Goal: Task Accomplishment & Management: Use online tool/utility

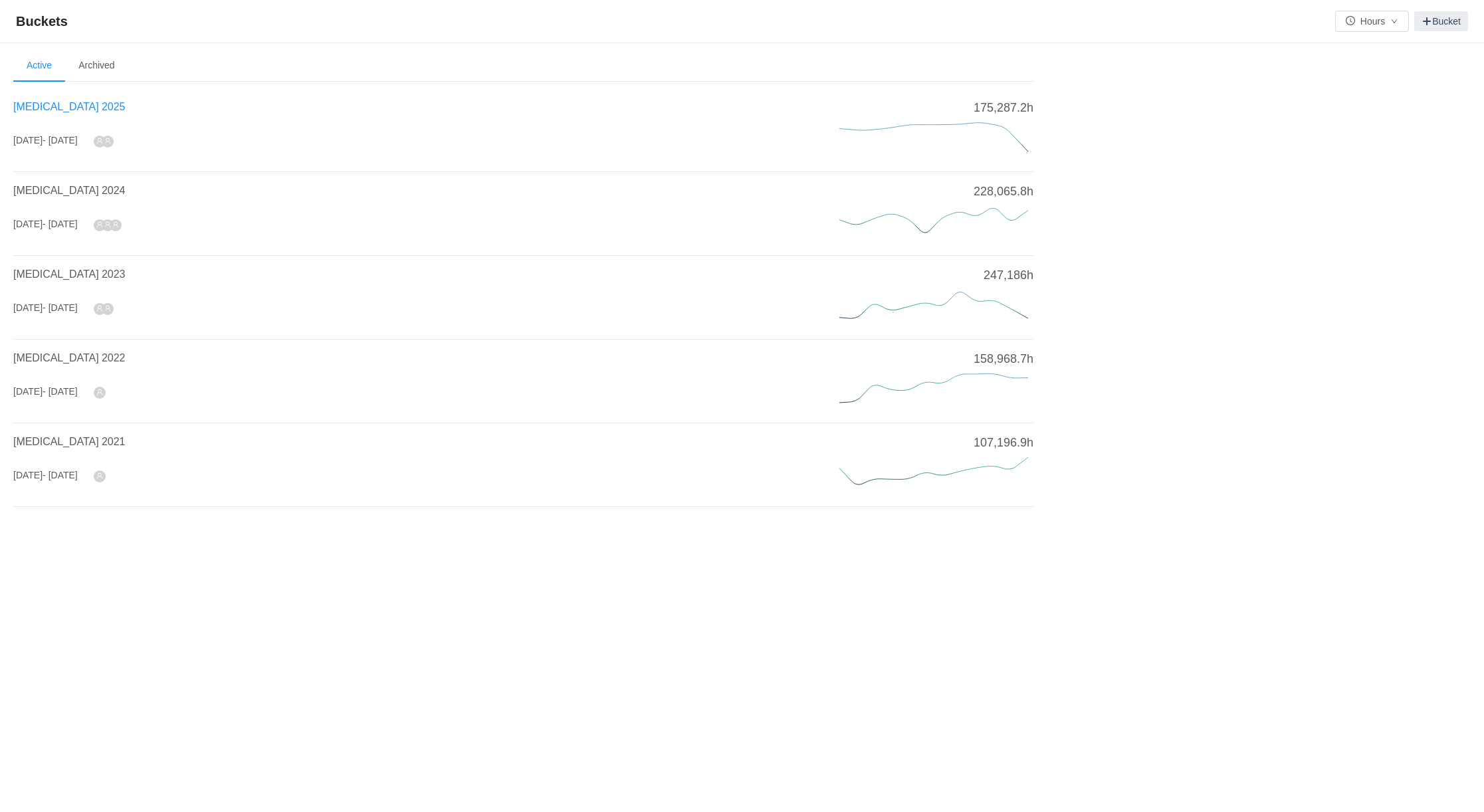
click at [52, 105] on span "[MEDICAL_DATA] 2025" at bounding box center [69, 107] width 112 height 11
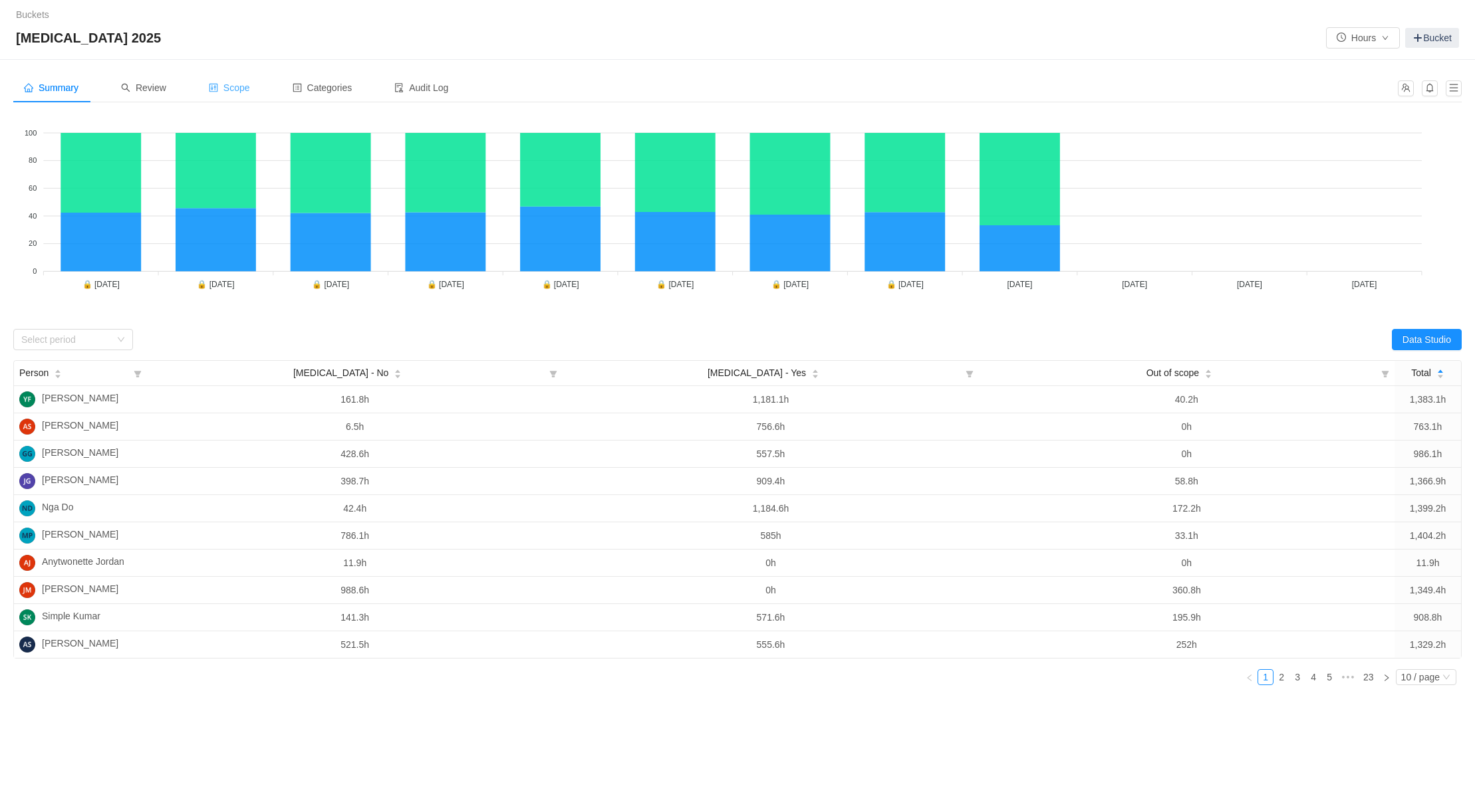
click at [237, 86] on span "Scope" at bounding box center [230, 87] width 42 height 11
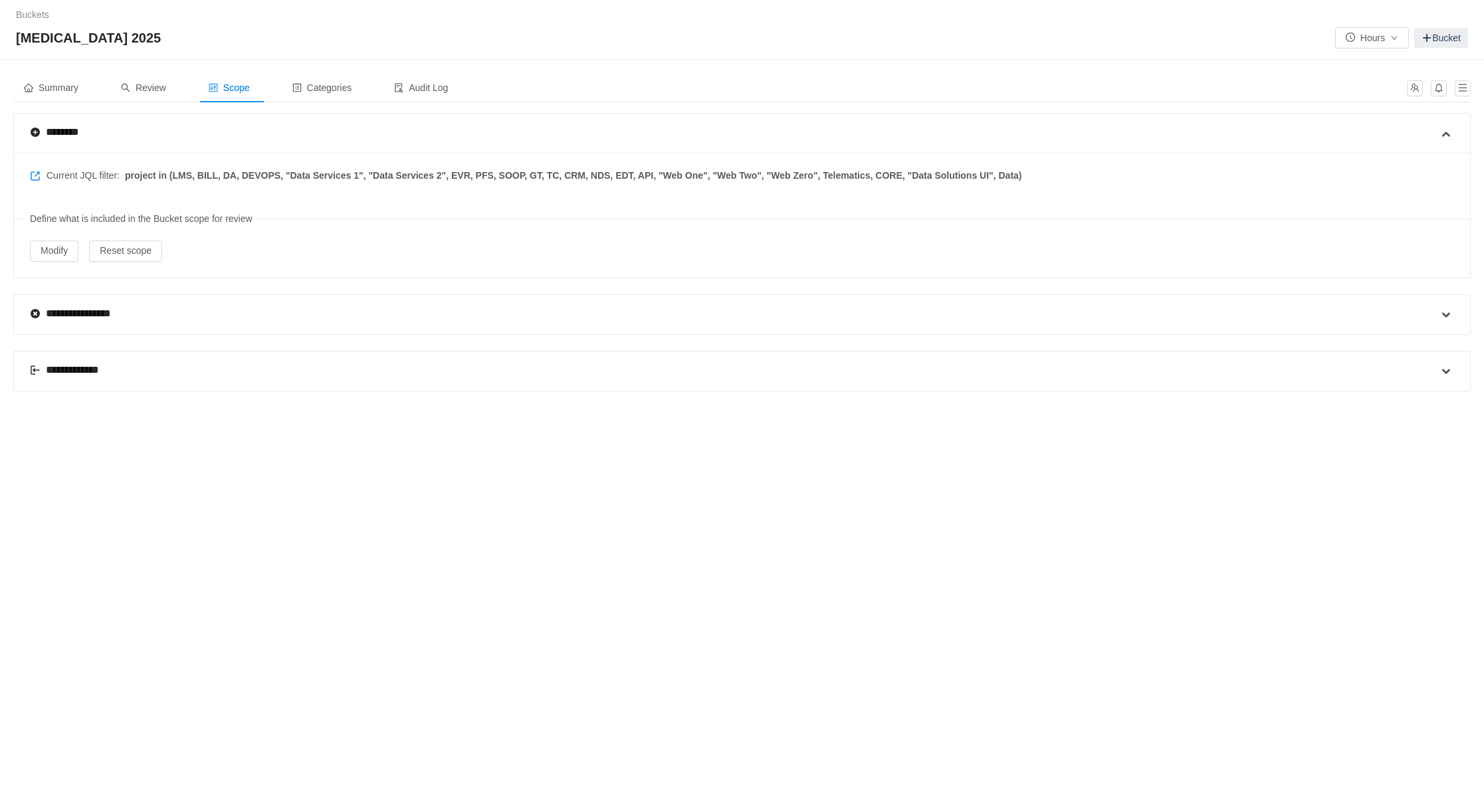
click at [68, 368] on div "**********" at bounding box center [72, 370] width 84 height 16
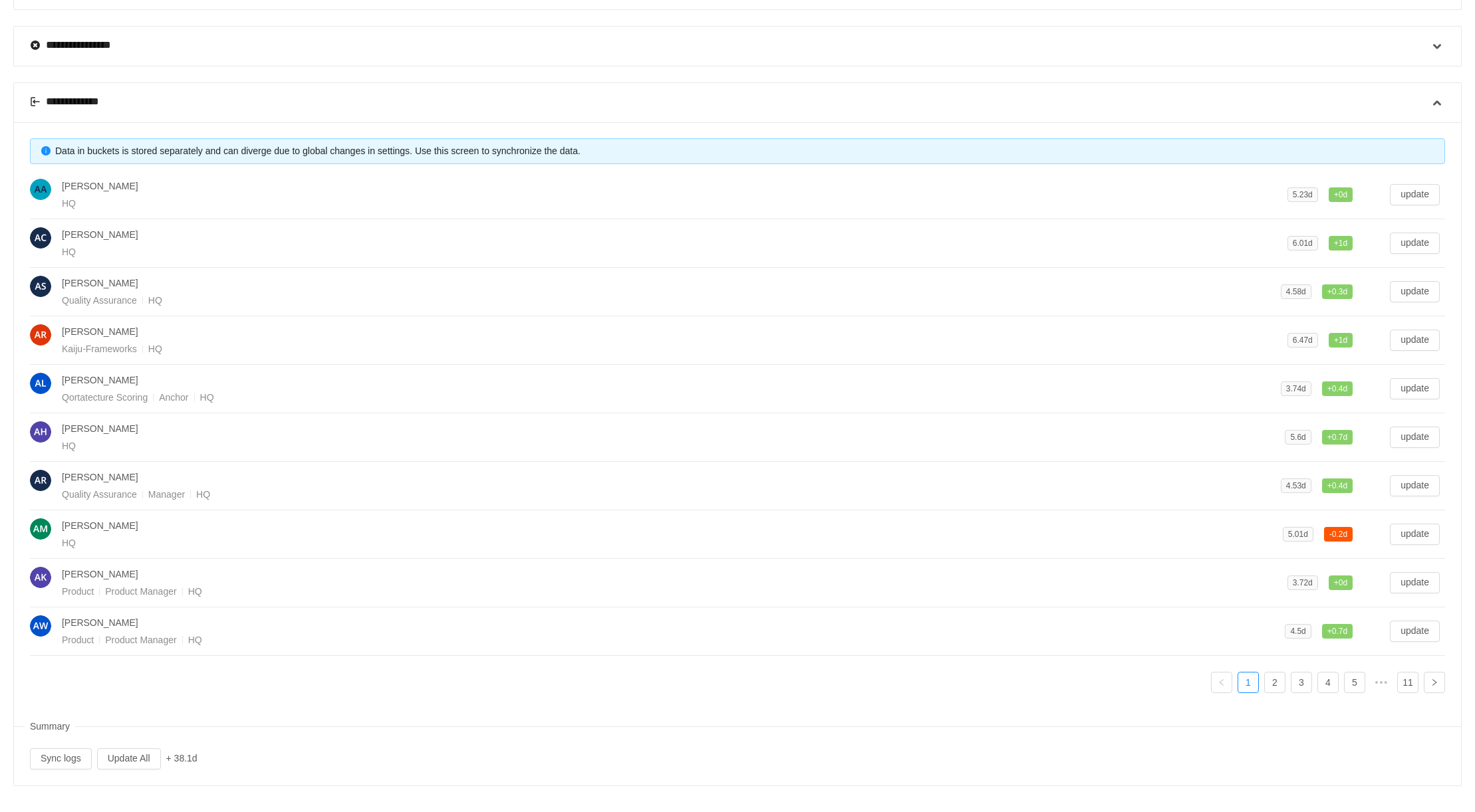
scroll to position [269, 0]
click at [128, 756] on button "Update All" at bounding box center [129, 759] width 64 height 21
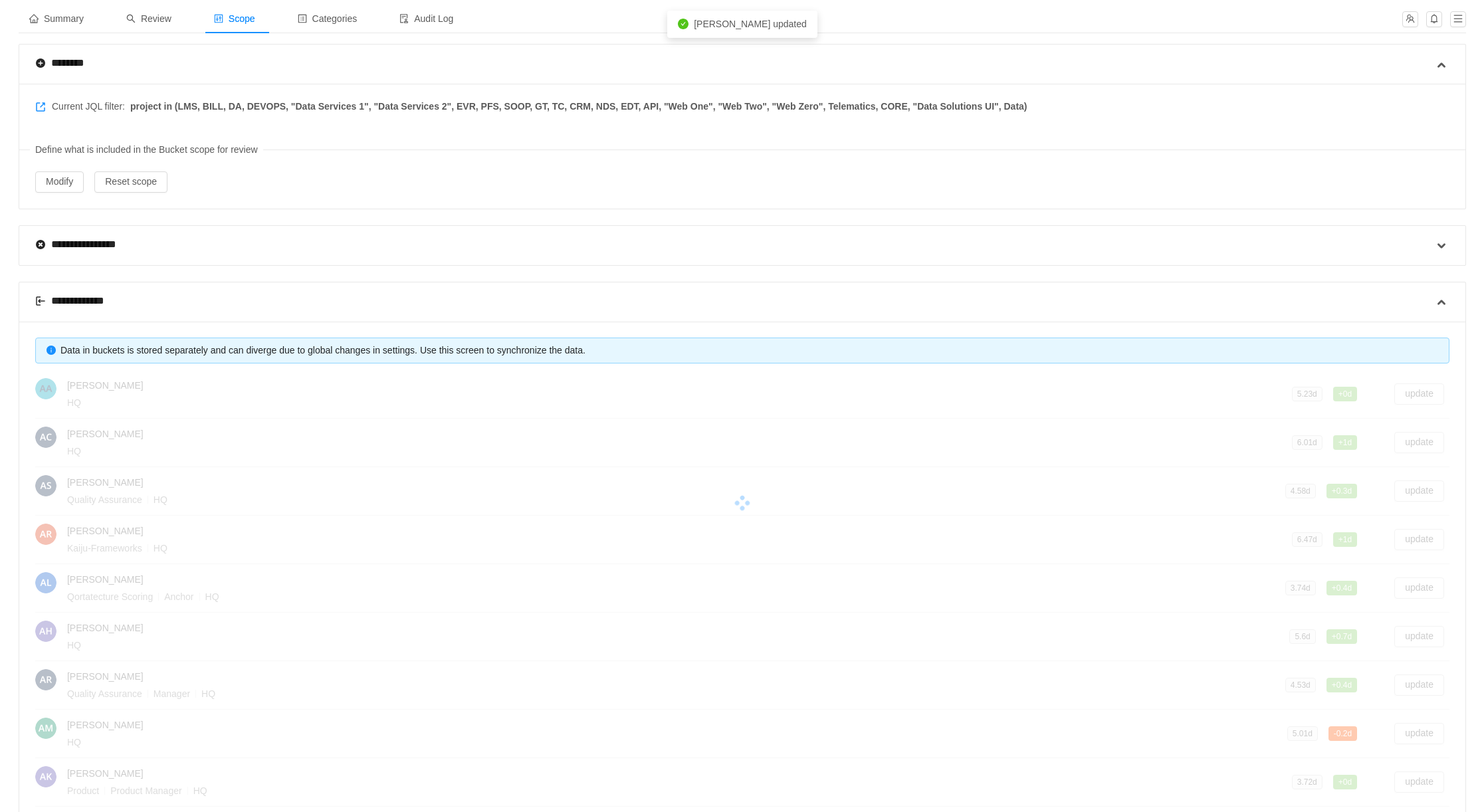
scroll to position [0, 0]
